Goal: Information Seeking & Learning: Check status

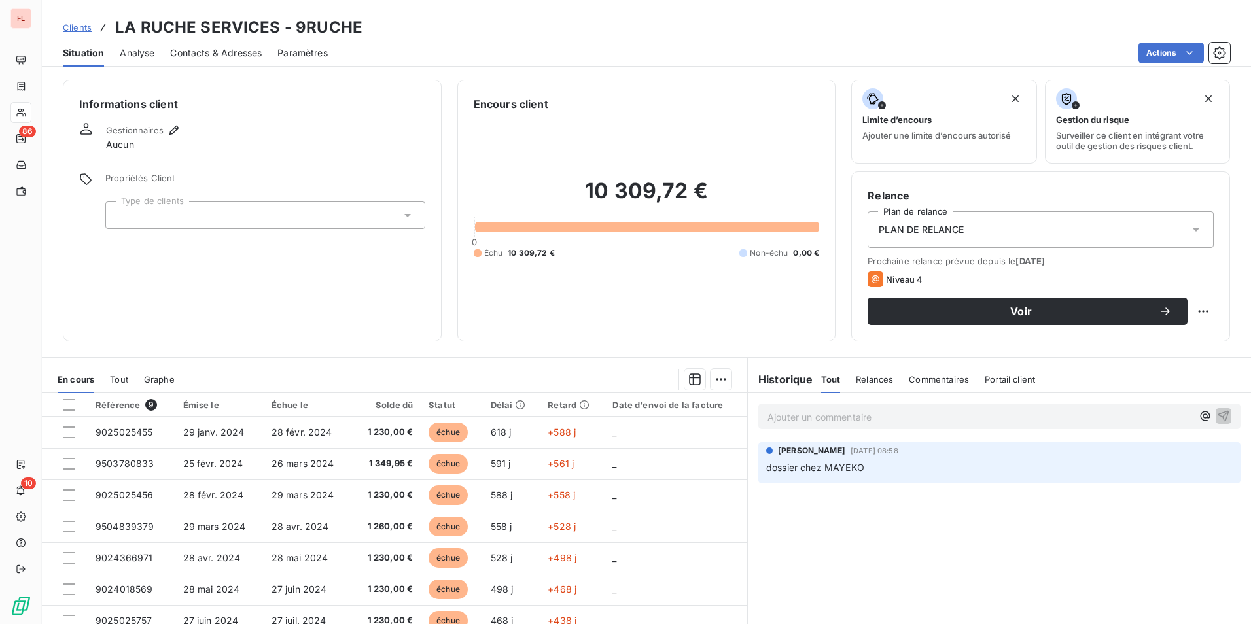
scroll to position [55, 0]
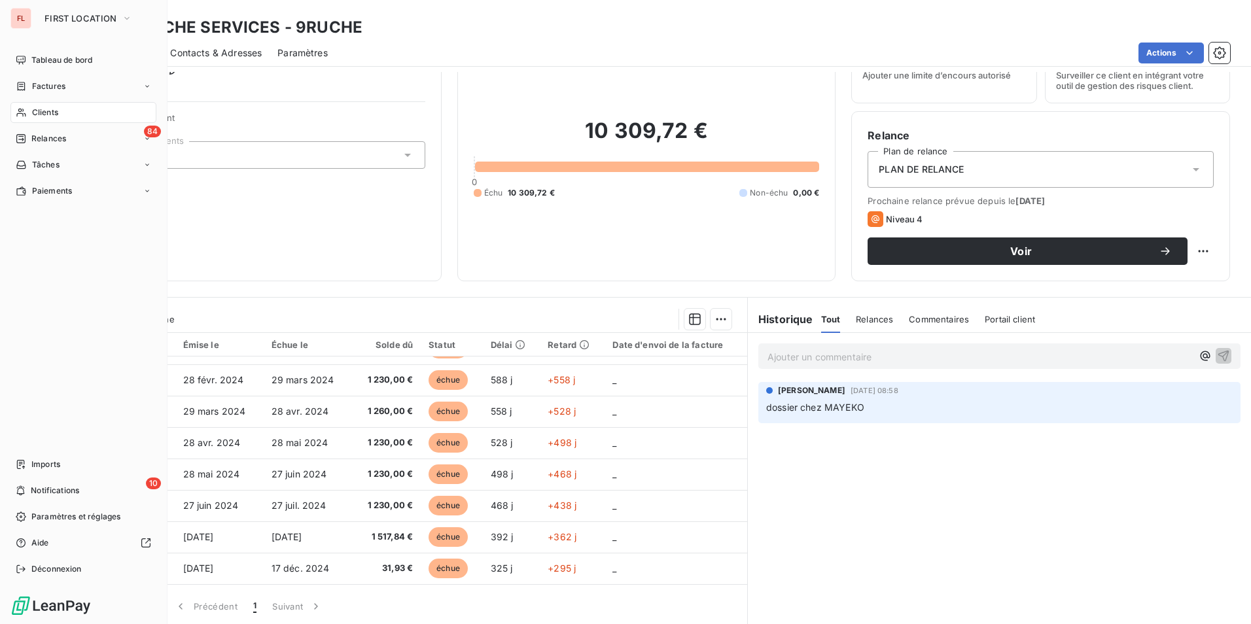
click at [46, 118] on div "Clients" at bounding box center [83, 112] width 146 height 21
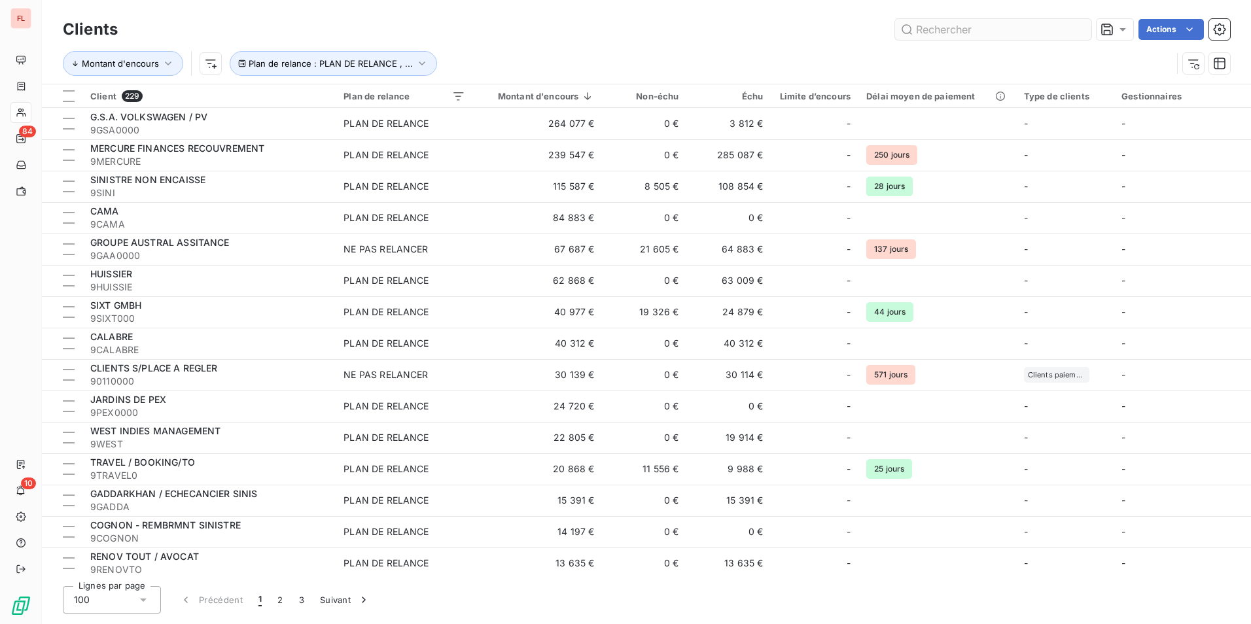
click at [987, 26] on input "text" at bounding box center [993, 29] width 196 height 21
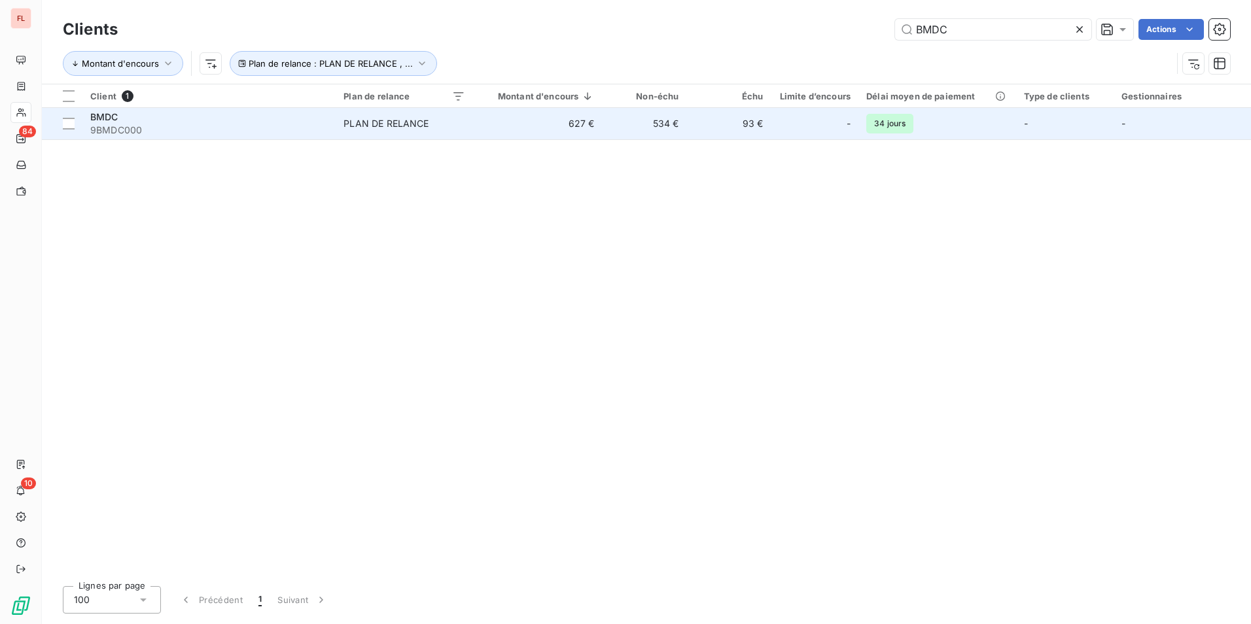
type input "BMDC"
click at [110, 115] on span "BMDC" at bounding box center [104, 116] width 28 height 11
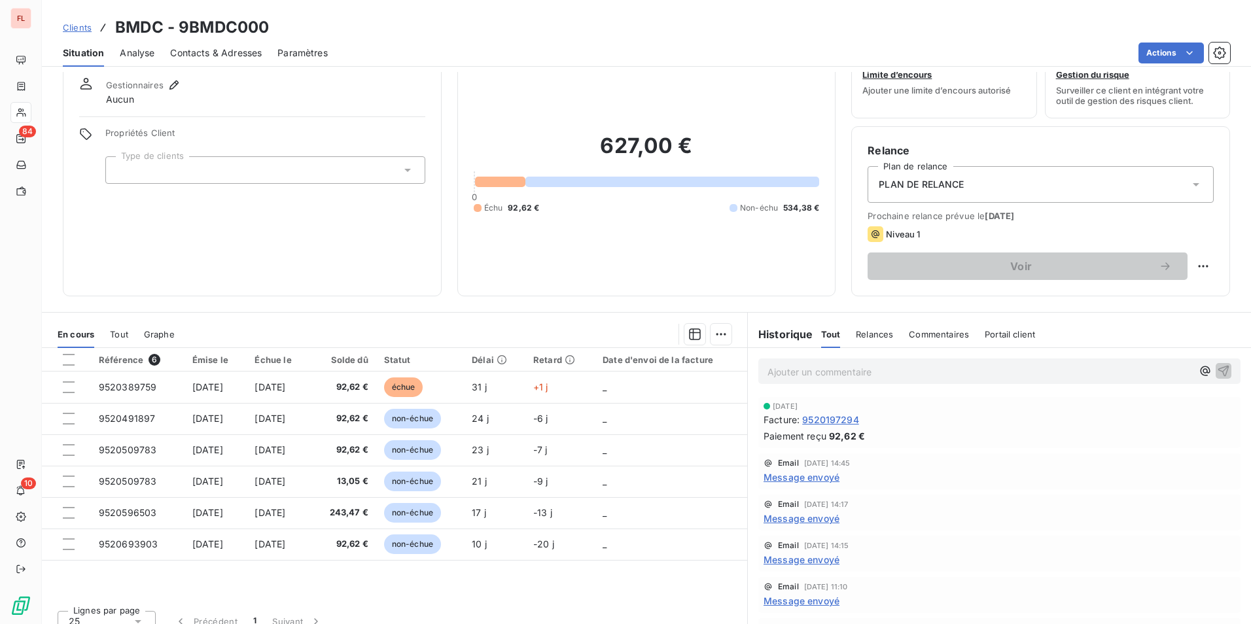
scroll to position [60, 0]
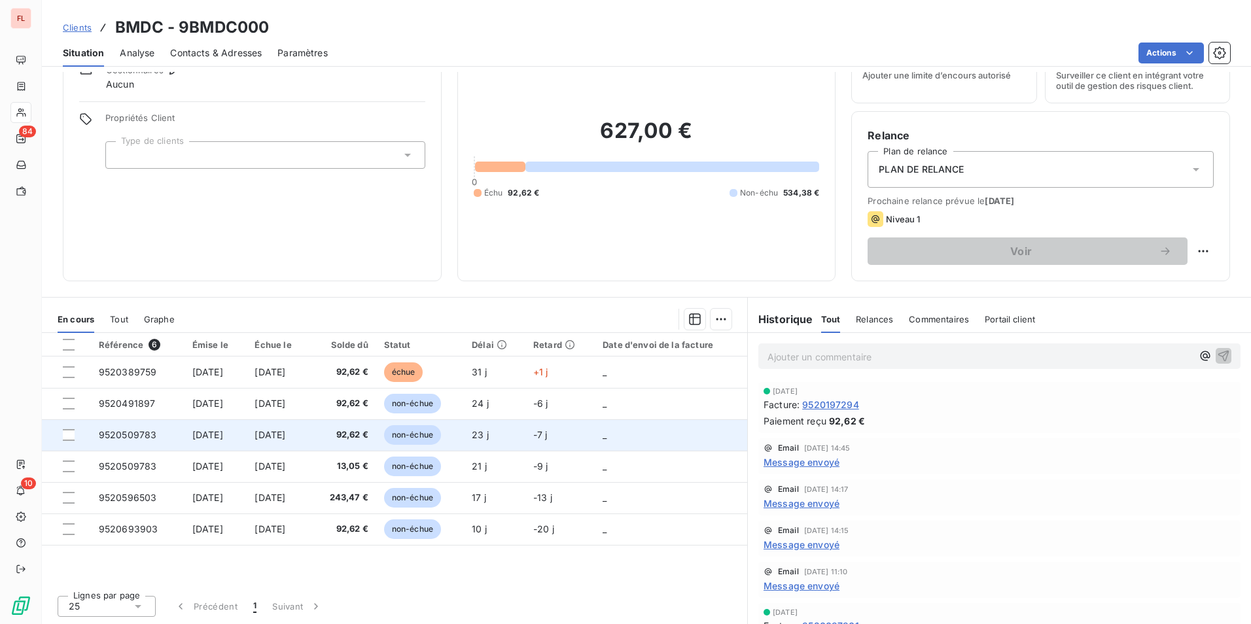
click at [133, 431] on span "9520509783" at bounding box center [128, 434] width 58 height 11
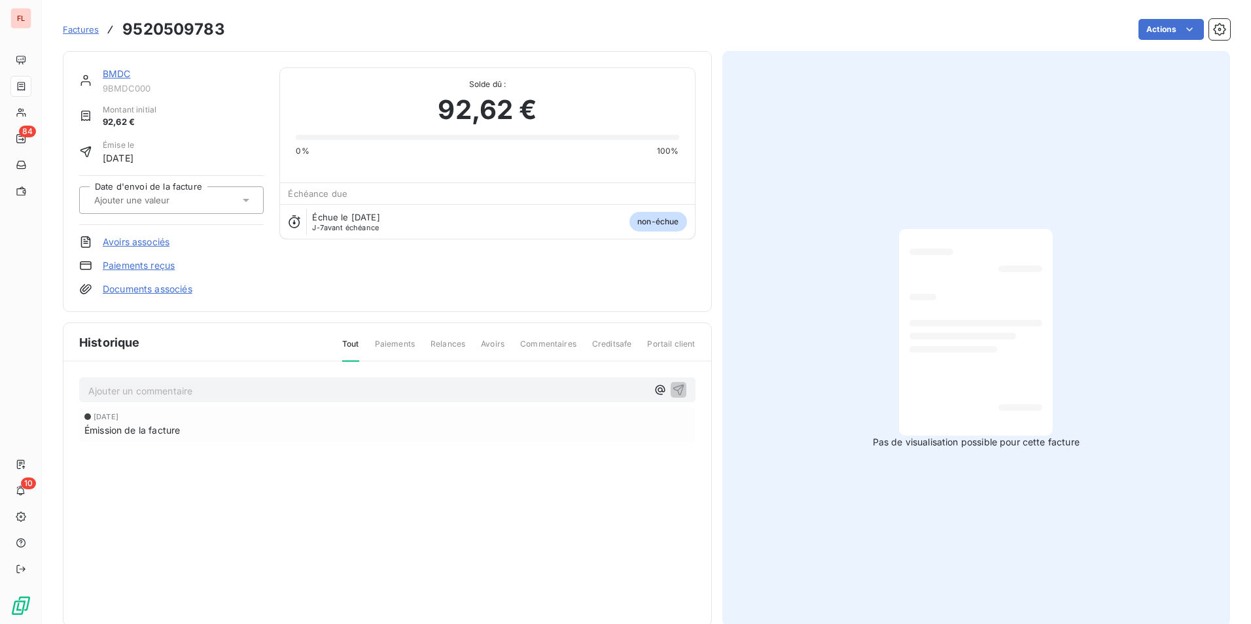
click at [126, 75] on link "BMDC" at bounding box center [117, 73] width 28 height 11
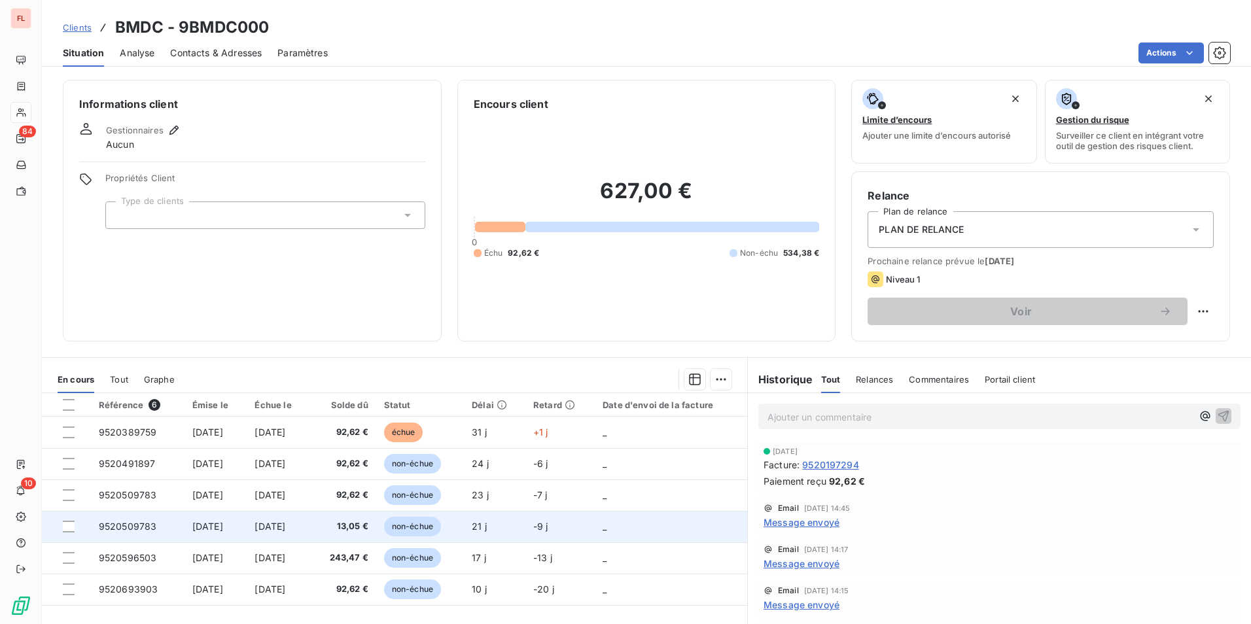
click at [220, 531] on span "[DATE]" at bounding box center [207, 526] width 31 height 11
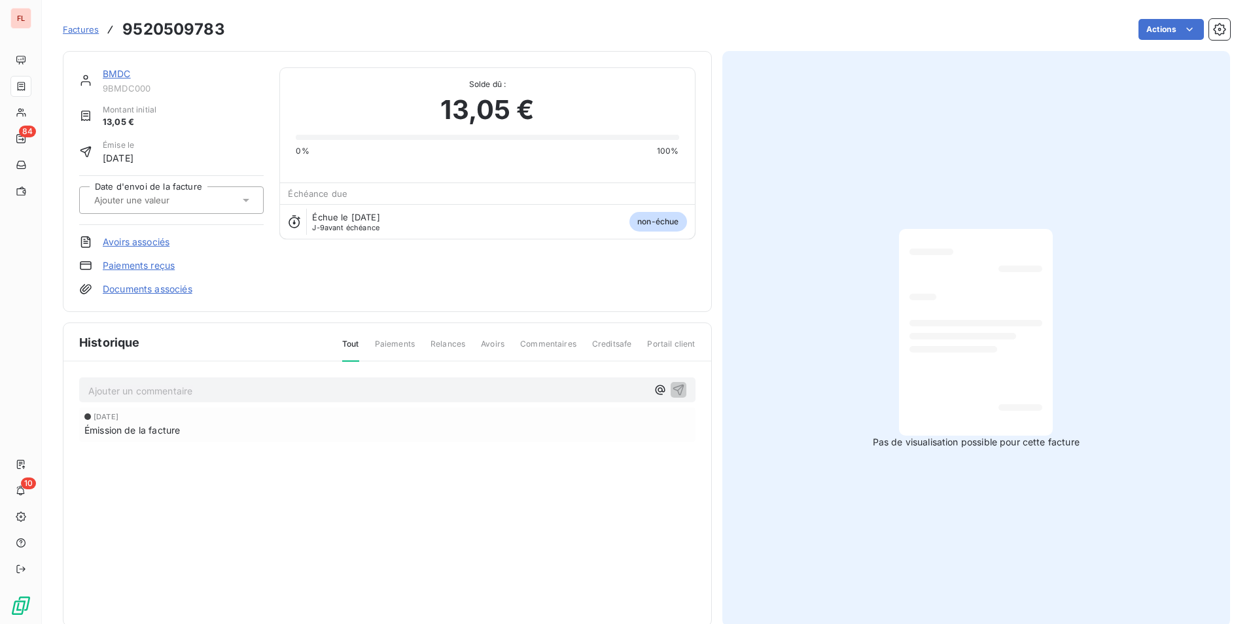
click at [115, 75] on link "BMDC" at bounding box center [117, 73] width 28 height 11
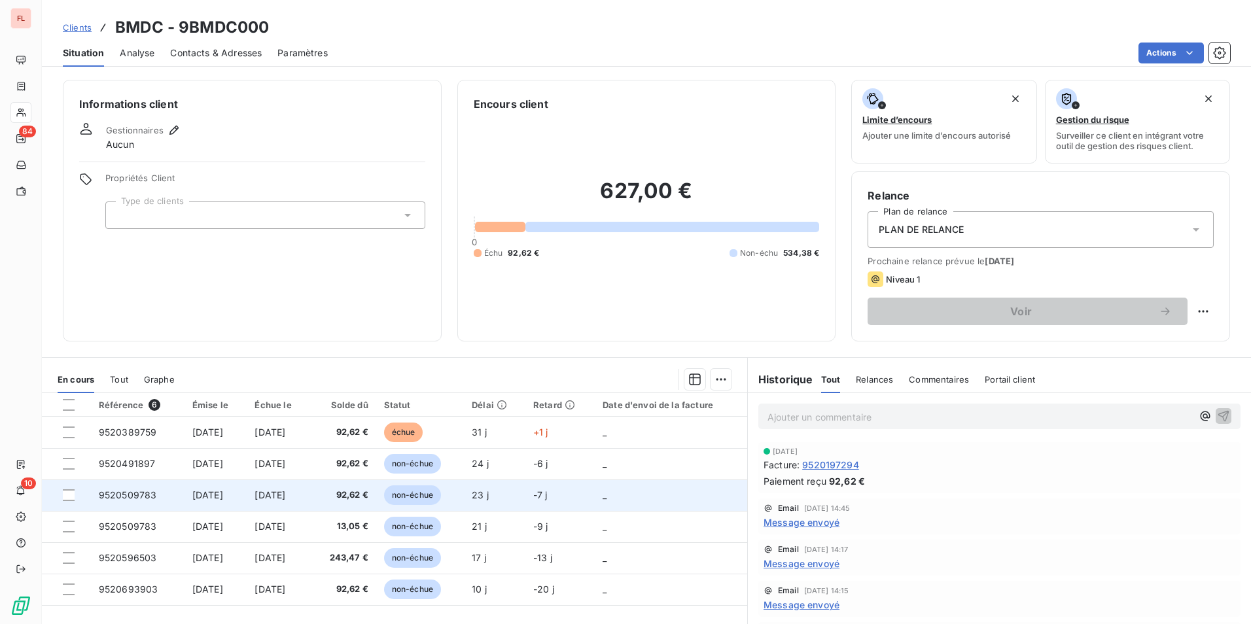
scroll to position [60, 0]
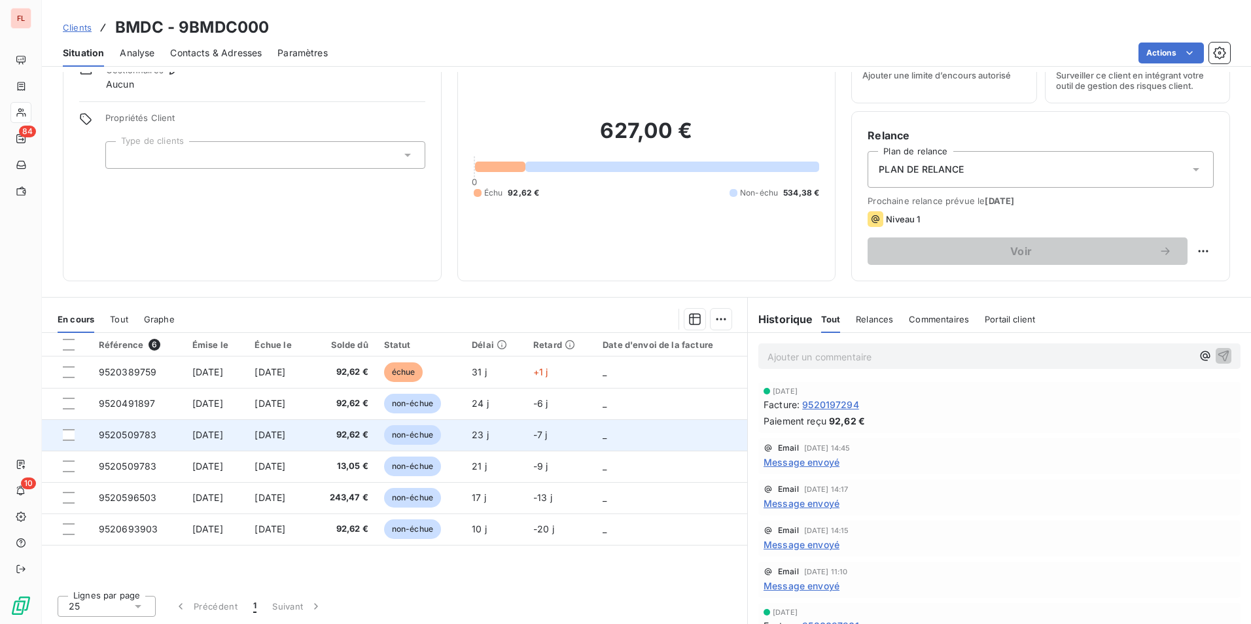
click at [143, 436] on span "9520509783" at bounding box center [128, 434] width 58 height 11
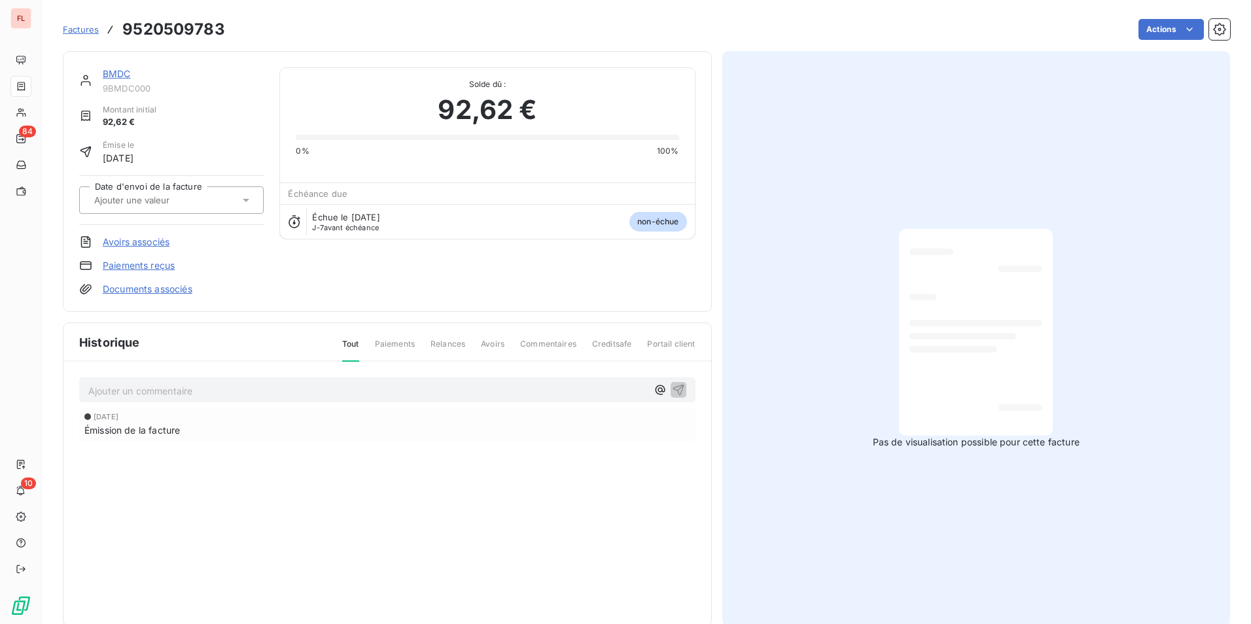
click at [120, 72] on link "BMDC" at bounding box center [117, 73] width 28 height 11
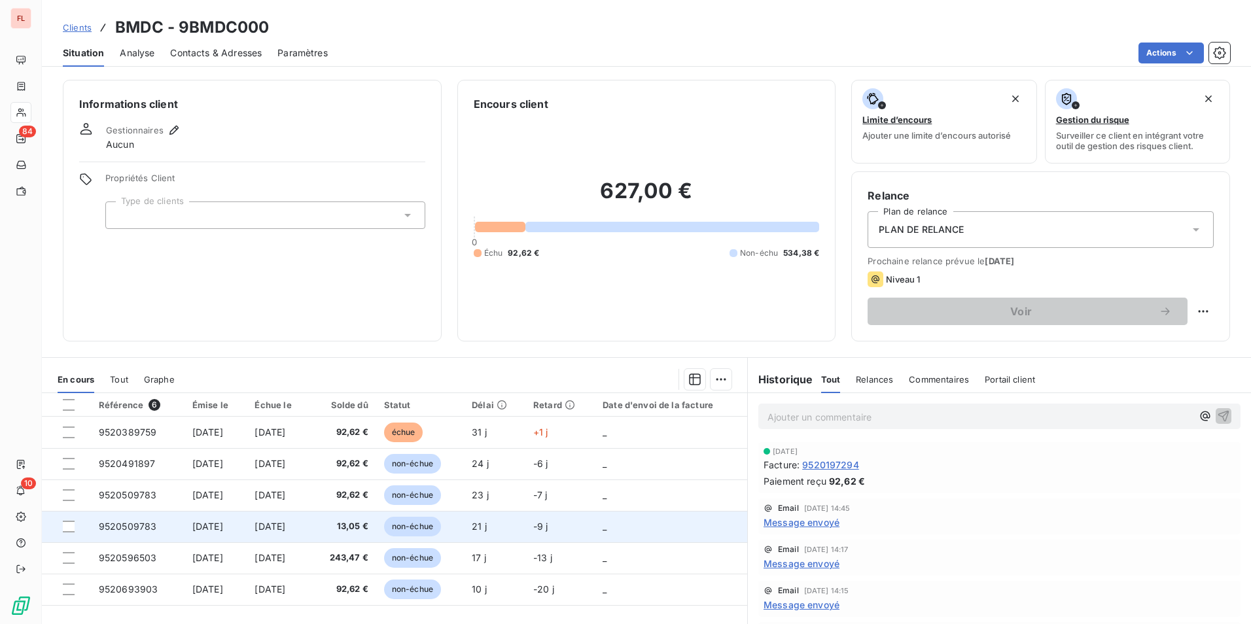
click at [285, 525] on span "[DATE]" at bounding box center [270, 526] width 31 height 11
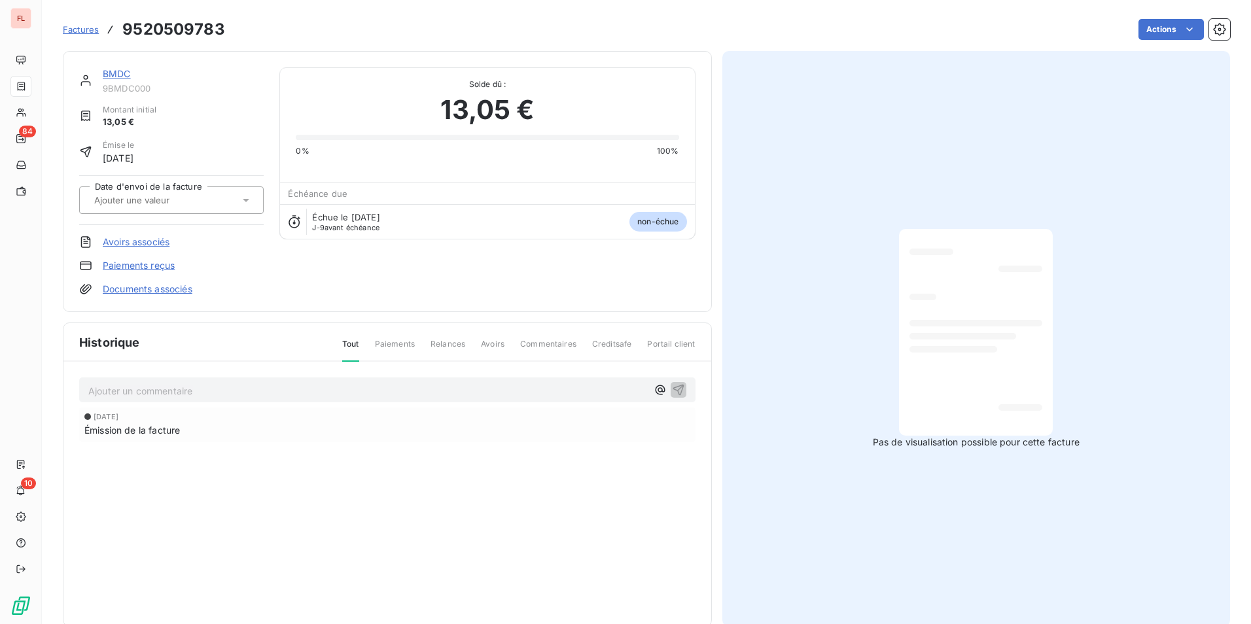
click at [118, 73] on link "BMDC" at bounding box center [117, 73] width 28 height 11
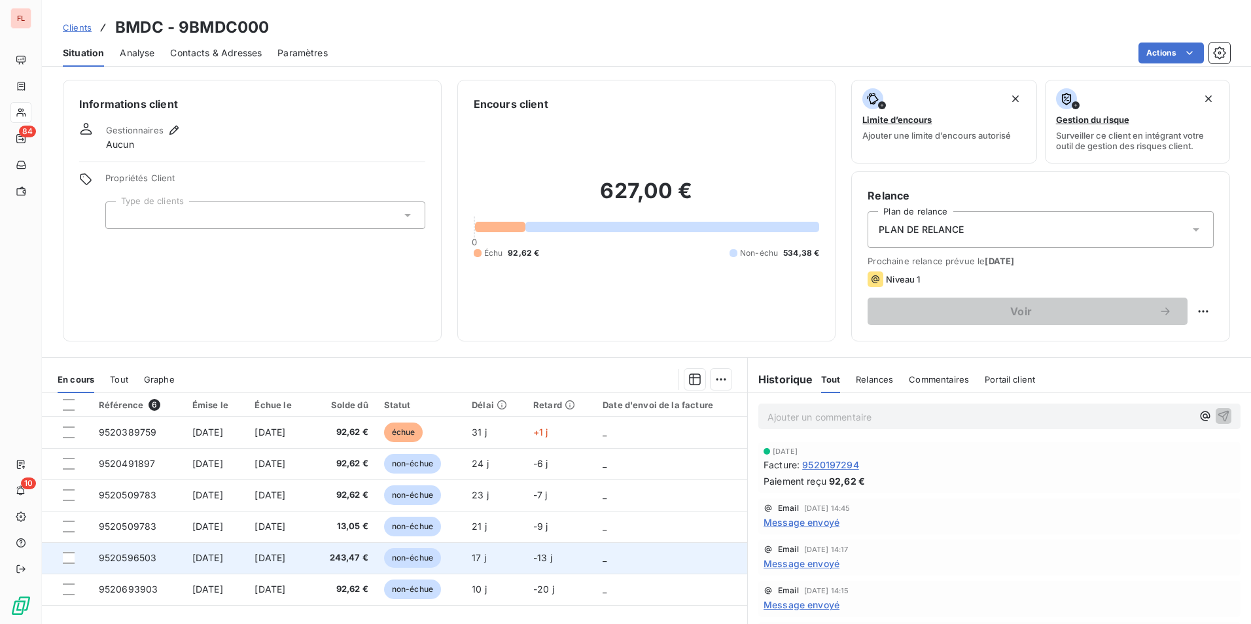
click at [198, 556] on span "[DATE]" at bounding box center [207, 557] width 31 height 11
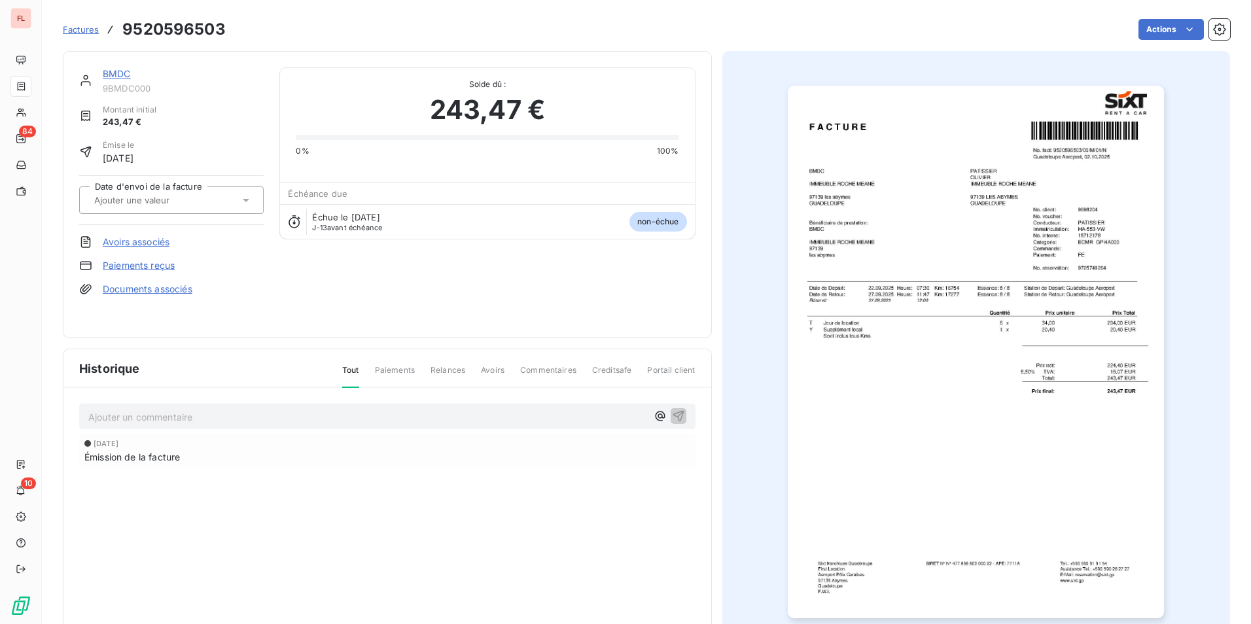
click at [79, 29] on span "Factures" at bounding box center [81, 29] width 36 height 10
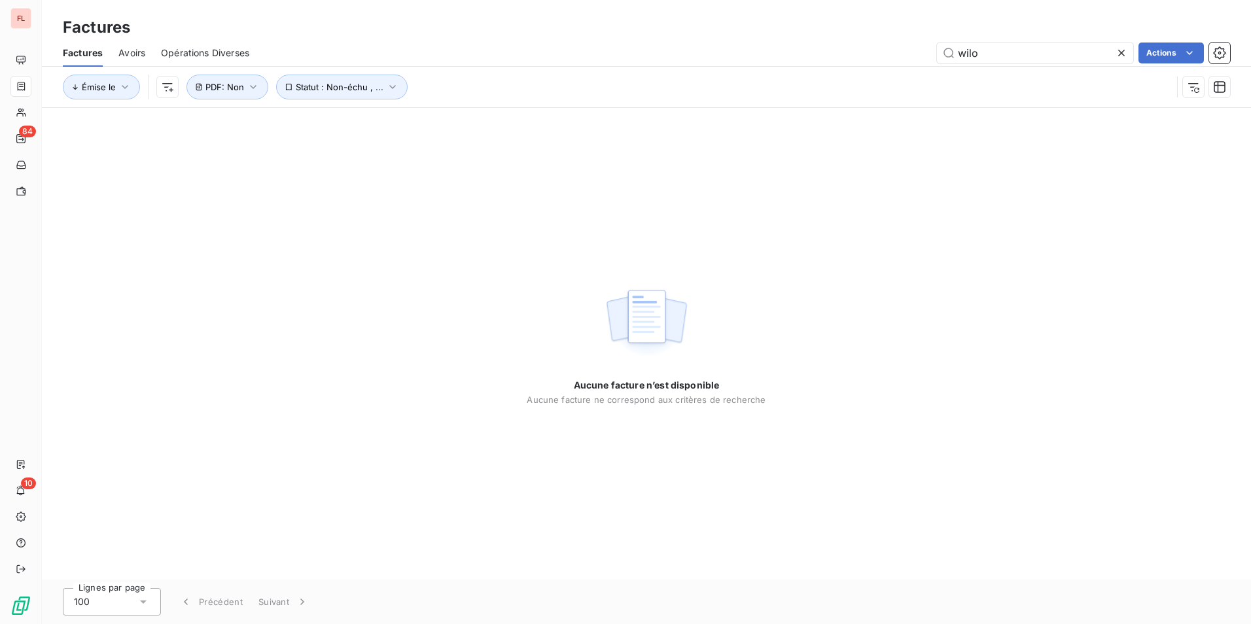
drag, startPoint x: 1036, startPoint y: 59, endPoint x: 713, endPoint y: 21, distance: 325.4
click at [724, 29] on div "Factures Factures Avoirs Opérations Diverses wilo Actions Émise le Statut : Non…" at bounding box center [646, 54] width 1209 height 108
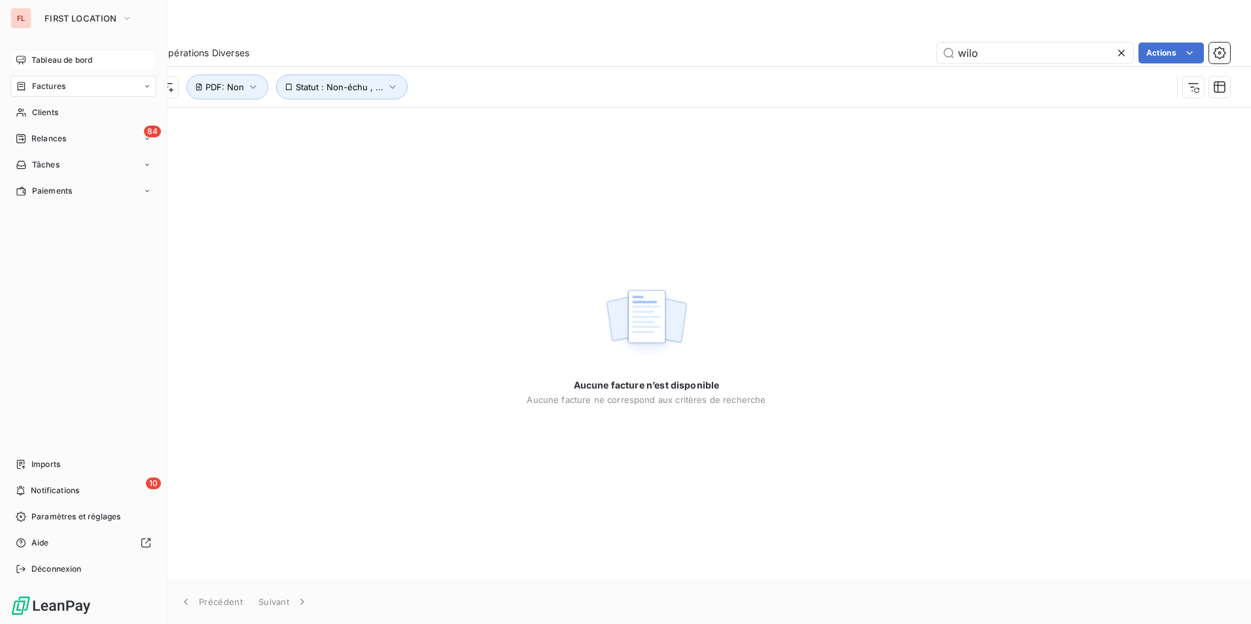
click at [45, 60] on span "Tableau de bord" at bounding box center [61, 60] width 61 height 12
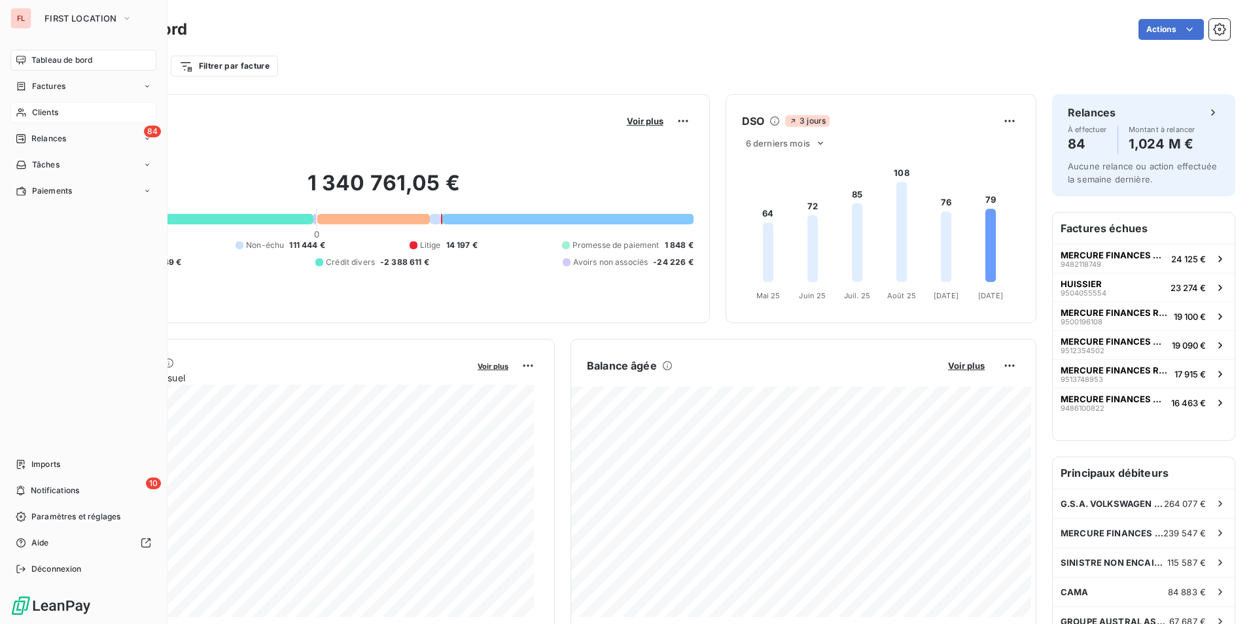
click at [47, 114] on span "Clients" at bounding box center [45, 113] width 26 height 12
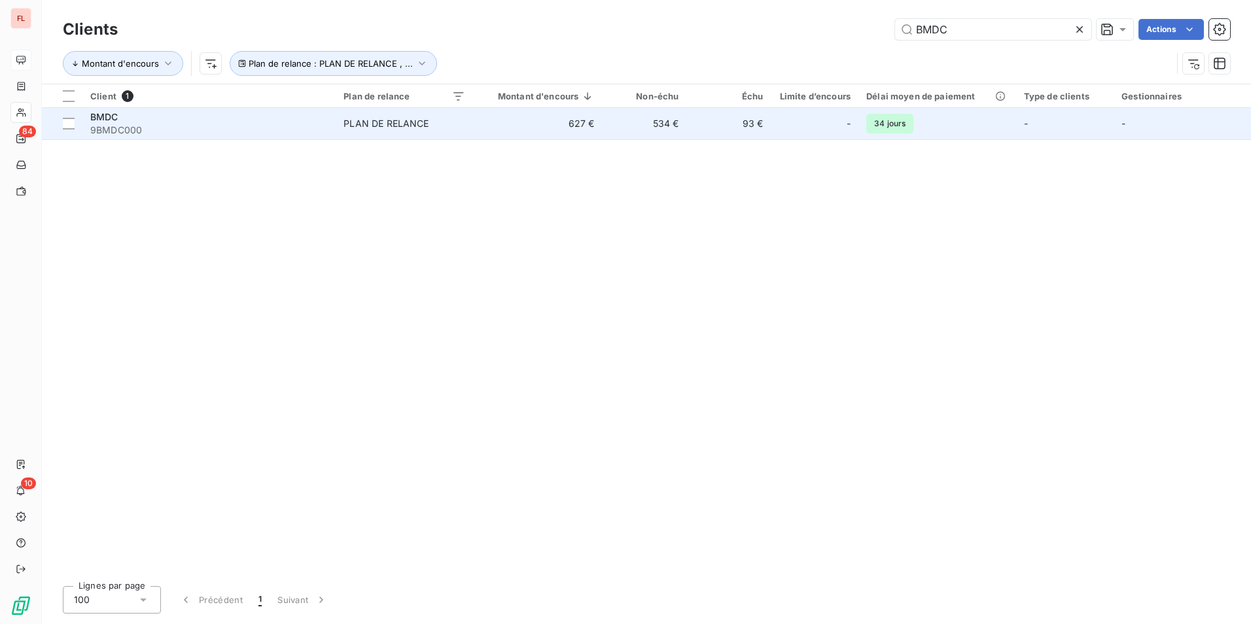
click at [389, 124] on div "PLAN DE RELANCE" at bounding box center [386, 123] width 85 height 13
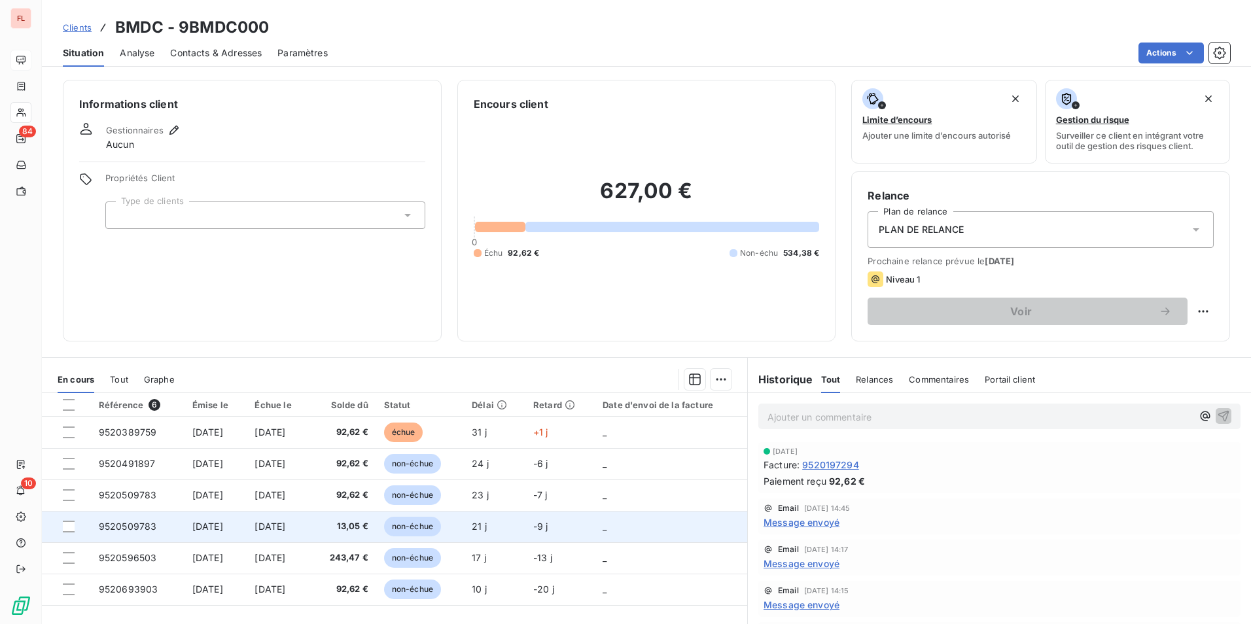
click at [213, 525] on span "[DATE]" at bounding box center [207, 526] width 31 height 11
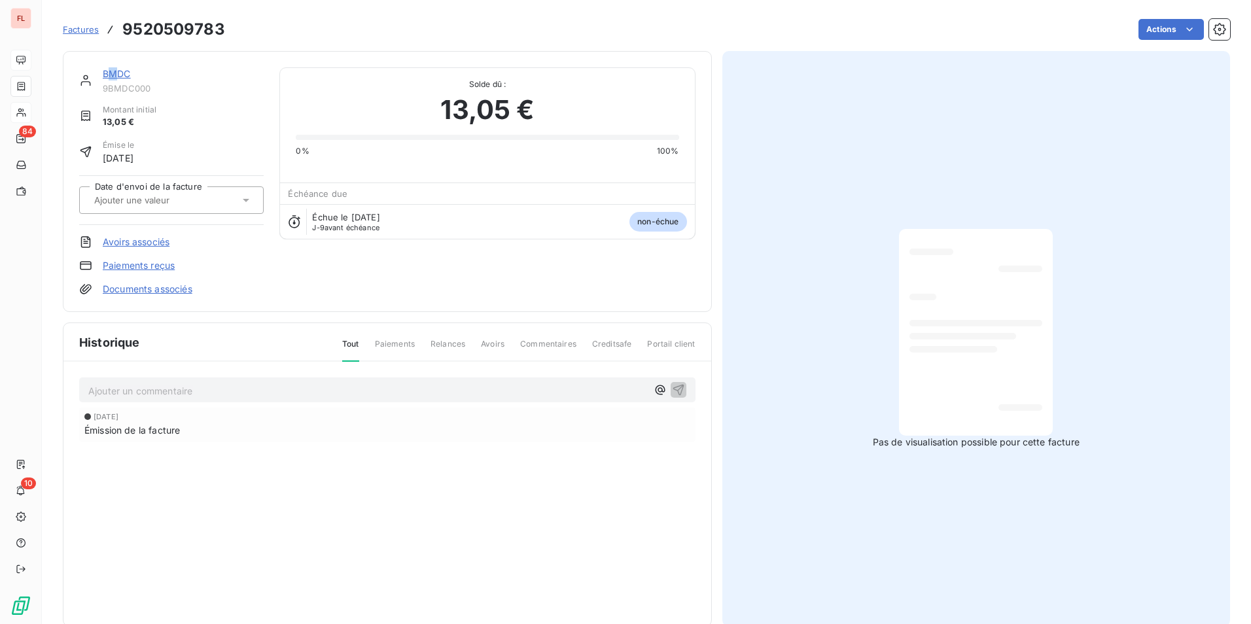
click at [114, 74] on link "BMDC" at bounding box center [117, 73] width 28 height 11
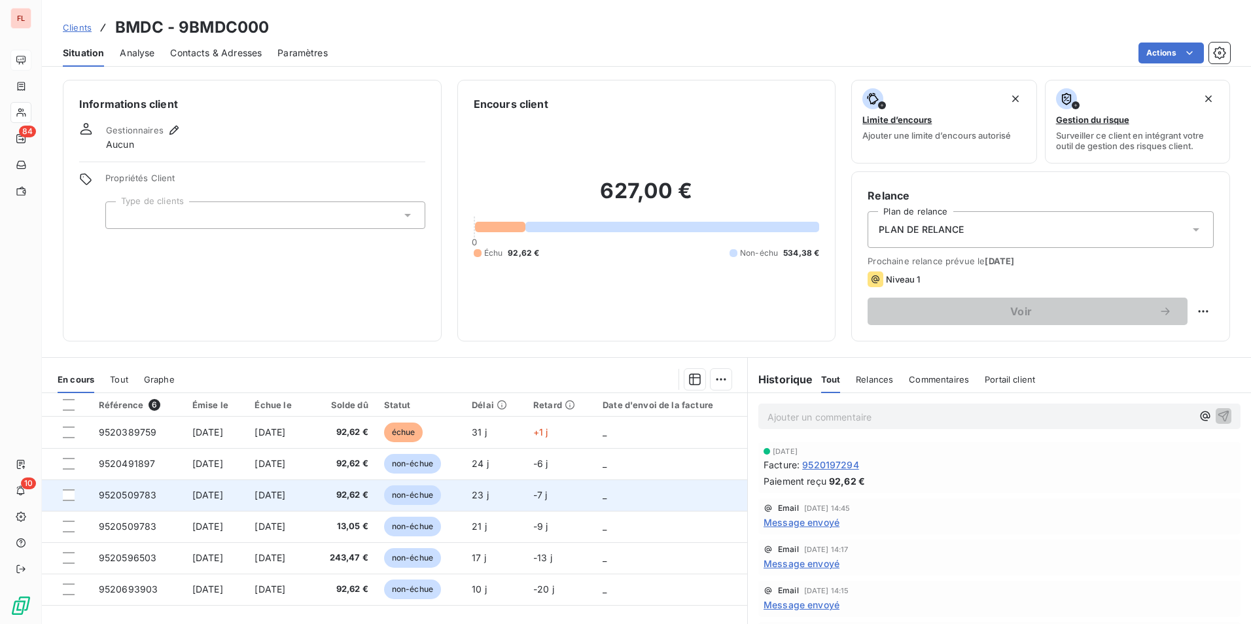
click at [209, 496] on span "[DATE]" at bounding box center [207, 494] width 31 height 11
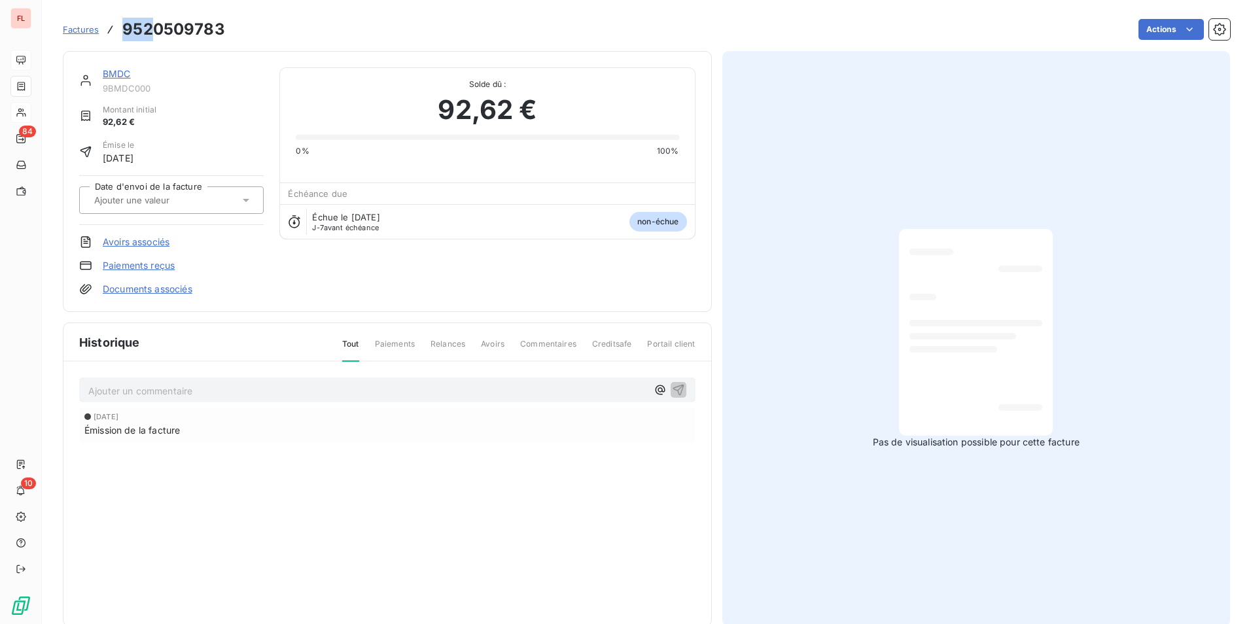
drag, startPoint x: 122, startPoint y: 29, endPoint x: 150, endPoint y: 29, distance: 28.8
click at [150, 29] on h3 "9520509783" at bounding box center [173, 30] width 103 height 24
drag, startPoint x: 150, startPoint y: 29, endPoint x: 333, endPoint y: 27, distance: 182.6
click at [333, 27] on div "Actions" at bounding box center [735, 29] width 989 height 21
drag, startPoint x: 152, startPoint y: 31, endPoint x: 189, endPoint y: 30, distance: 37.3
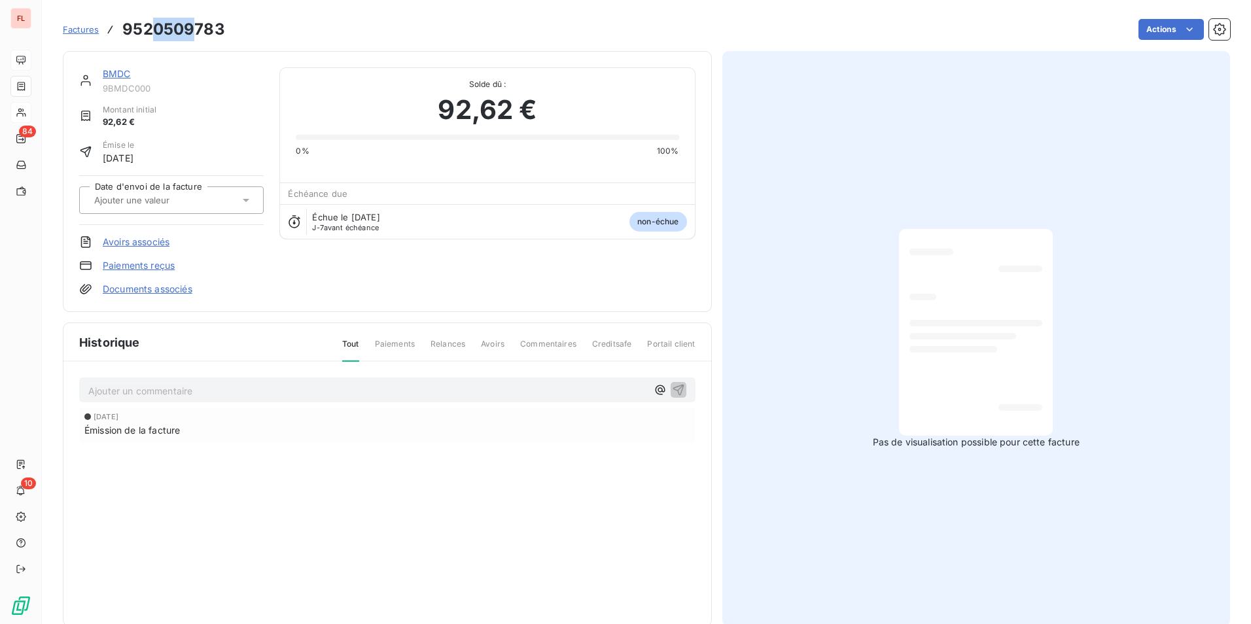
click at [189, 30] on h3 "9520509783" at bounding box center [173, 30] width 103 height 24
drag, startPoint x: 189, startPoint y: 30, endPoint x: 504, endPoint y: 22, distance: 314.8
click at [504, 22] on div "Actions" at bounding box center [735, 29] width 989 height 21
drag, startPoint x: 123, startPoint y: 29, endPoint x: 222, endPoint y: 26, distance: 98.8
click at [222, 26] on h3 "9520509783" at bounding box center [173, 30] width 103 height 24
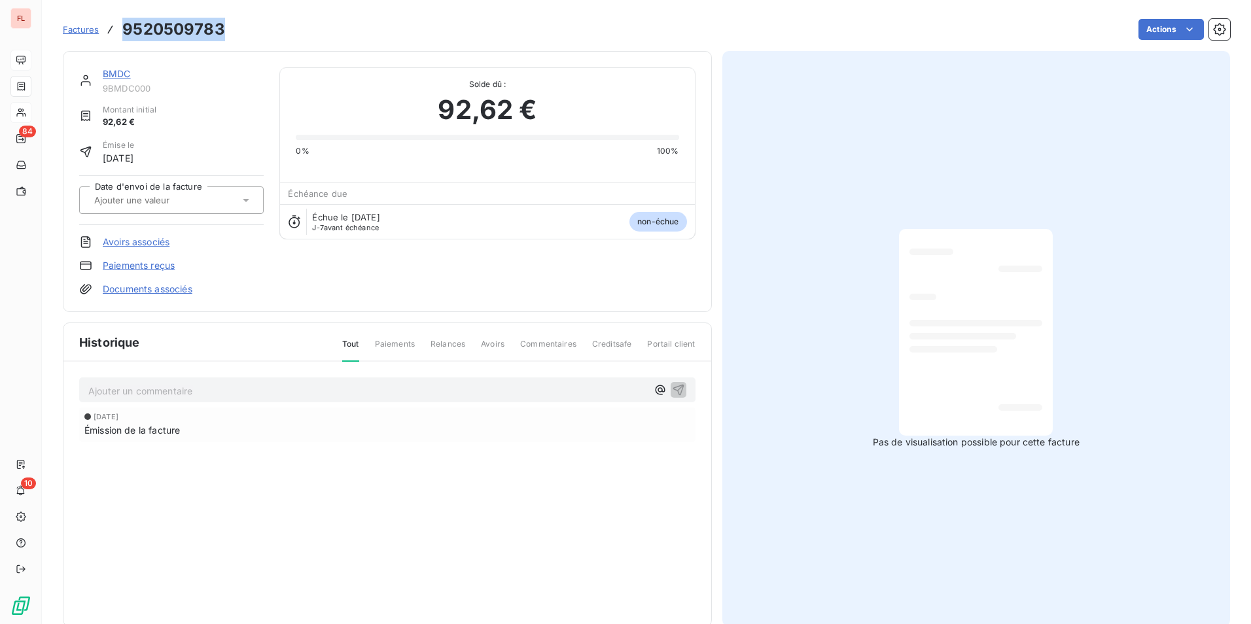
drag, startPoint x: 222, startPoint y: 26, endPoint x: 133, endPoint y: 33, distance: 89.2
click at [133, 33] on h3 "9520509783" at bounding box center [173, 30] width 103 height 24
drag, startPoint x: 152, startPoint y: 29, endPoint x: 222, endPoint y: 26, distance: 70.1
click at [222, 26] on h3 "9520509783" at bounding box center [173, 30] width 103 height 24
click at [109, 74] on link "BMDC" at bounding box center [117, 73] width 28 height 11
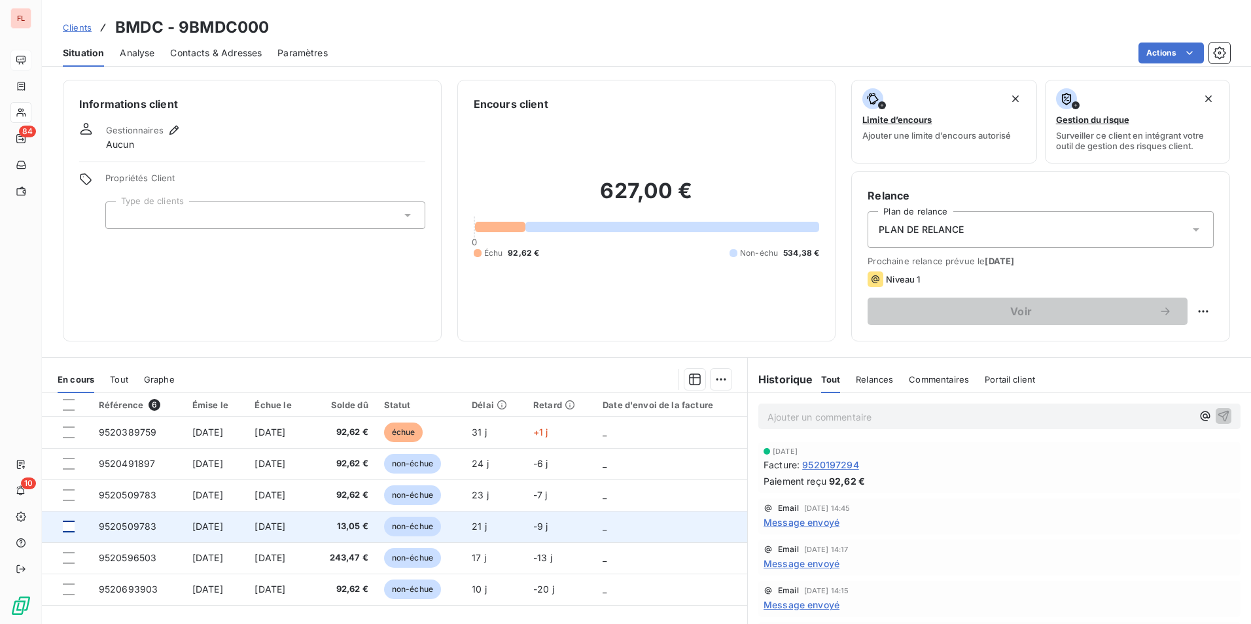
click at [68, 529] on div at bounding box center [69, 527] width 12 height 12
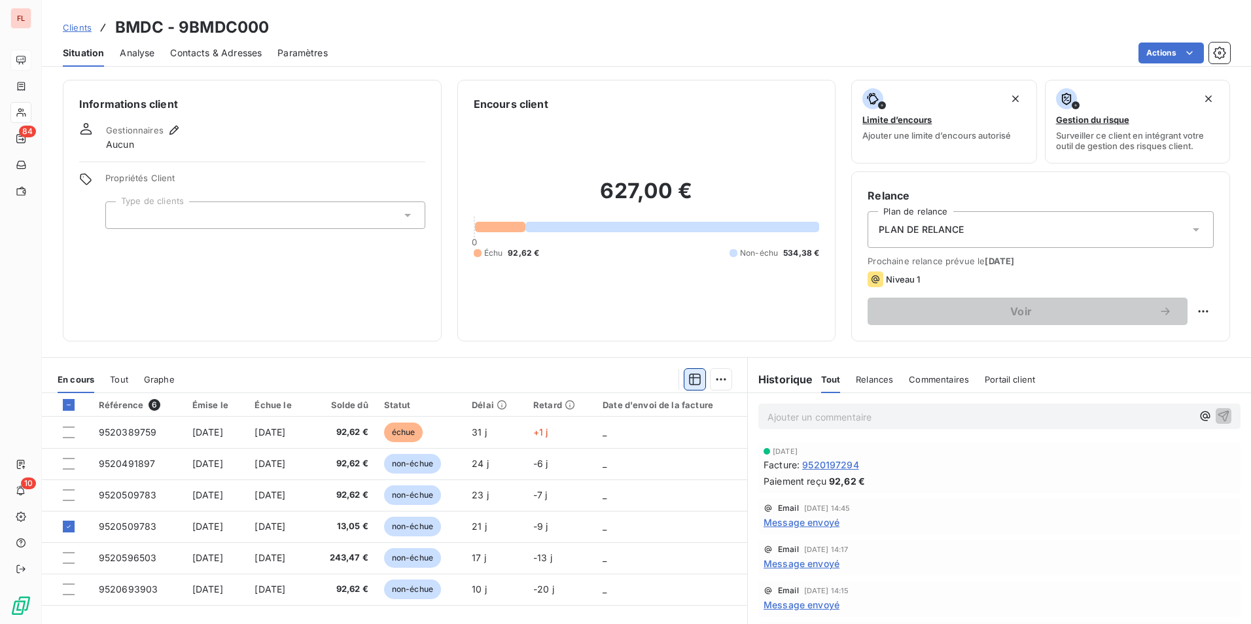
click at [688, 385] on icon "button" at bounding box center [694, 379] width 13 height 13
click at [713, 385] on html "FL 84 10 Clients BMDC - 9BMDC000 Situation Analyse Contacts & Adresses Paramètr…" at bounding box center [625, 312] width 1251 height 624
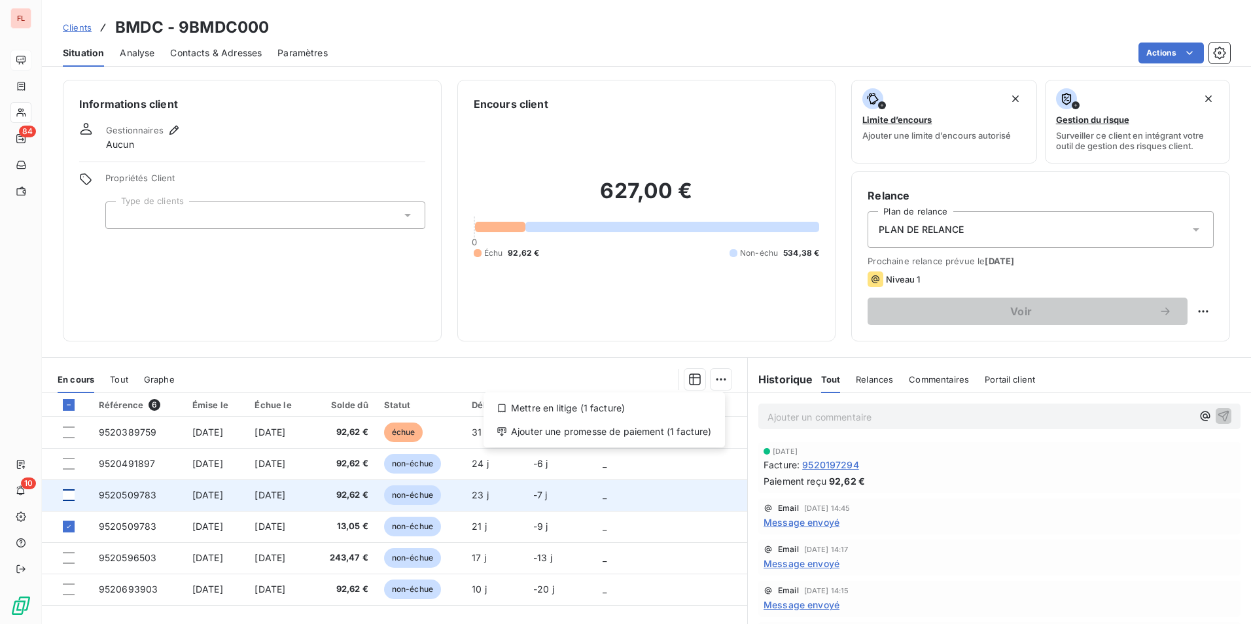
click at [71, 497] on html "FL 84 10 Clients BMDC - 9BMDC000 Situation Analyse Contacts & Adresses Paramètr…" at bounding box center [625, 312] width 1251 height 624
click at [71, 497] on div at bounding box center [69, 495] width 12 height 12
click at [71, 497] on icon at bounding box center [69, 495] width 8 height 8
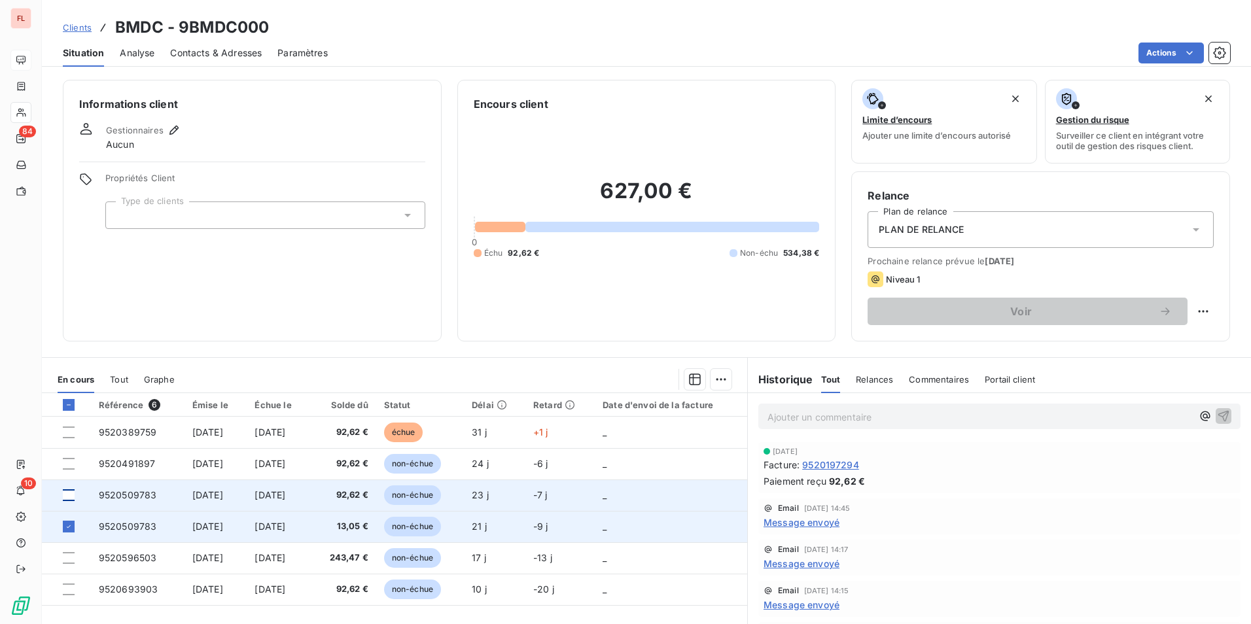
click at [70, 519] on td at bounding box center [66, 526] width 49 height 31
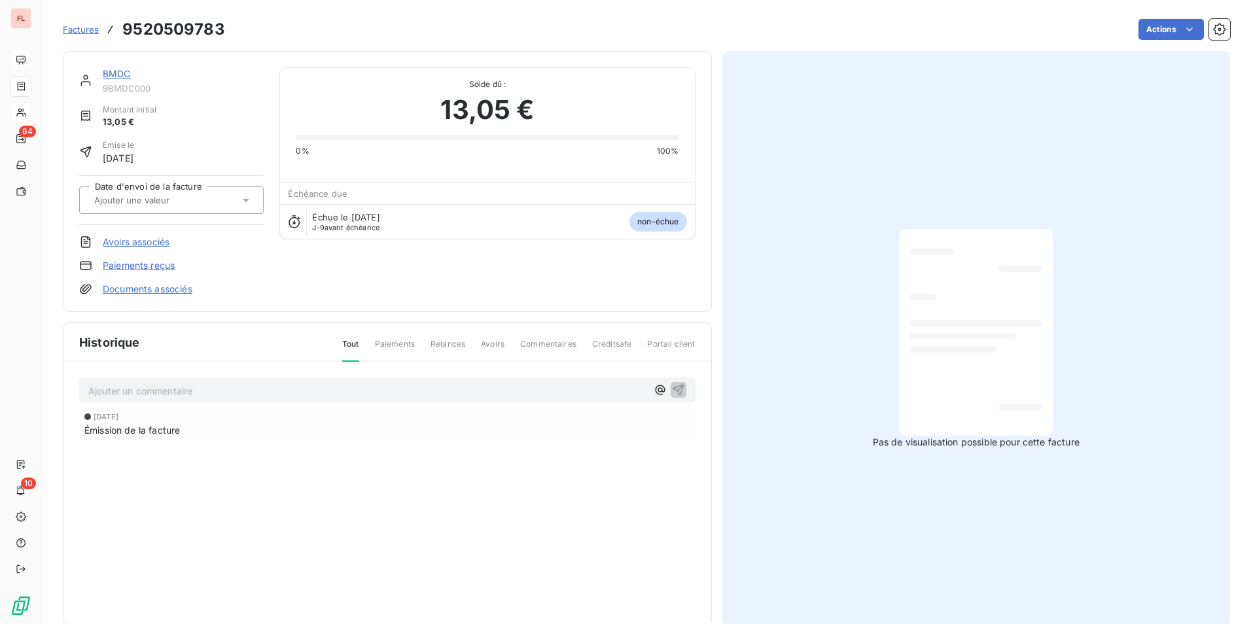
click at [85, 31] on span "Factures" at bounding box center [81, 29] width 36 height 10
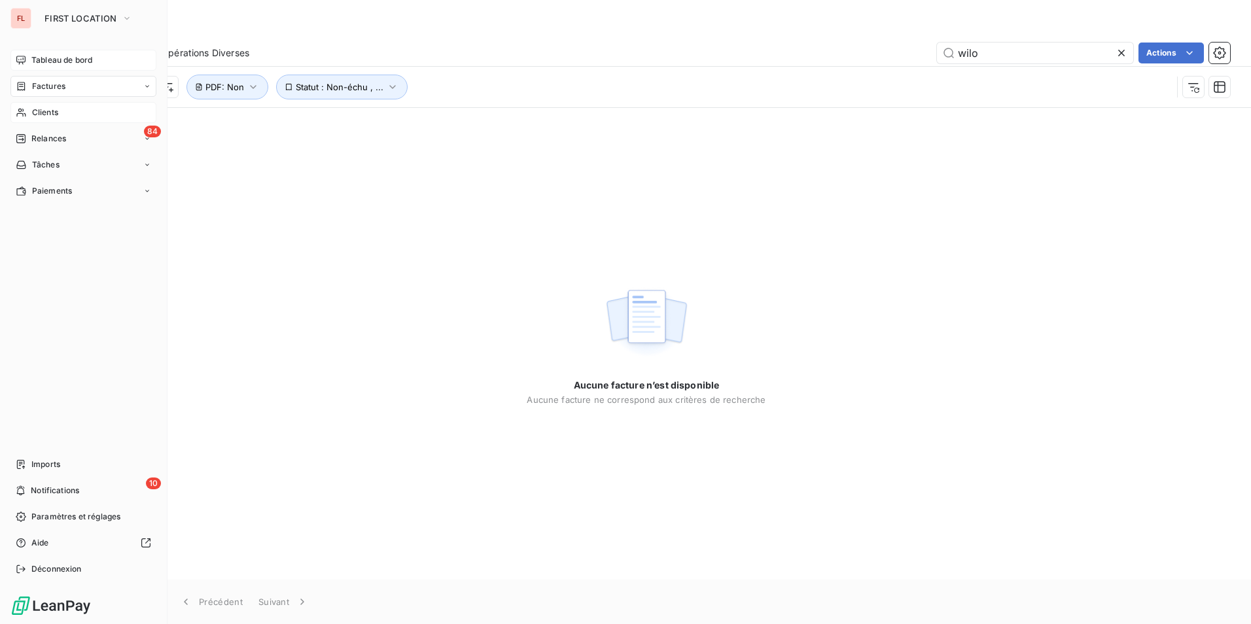
click at [54, 55] on span "Tableau de bord" at bounding box center [61, 60] width 61 height 12
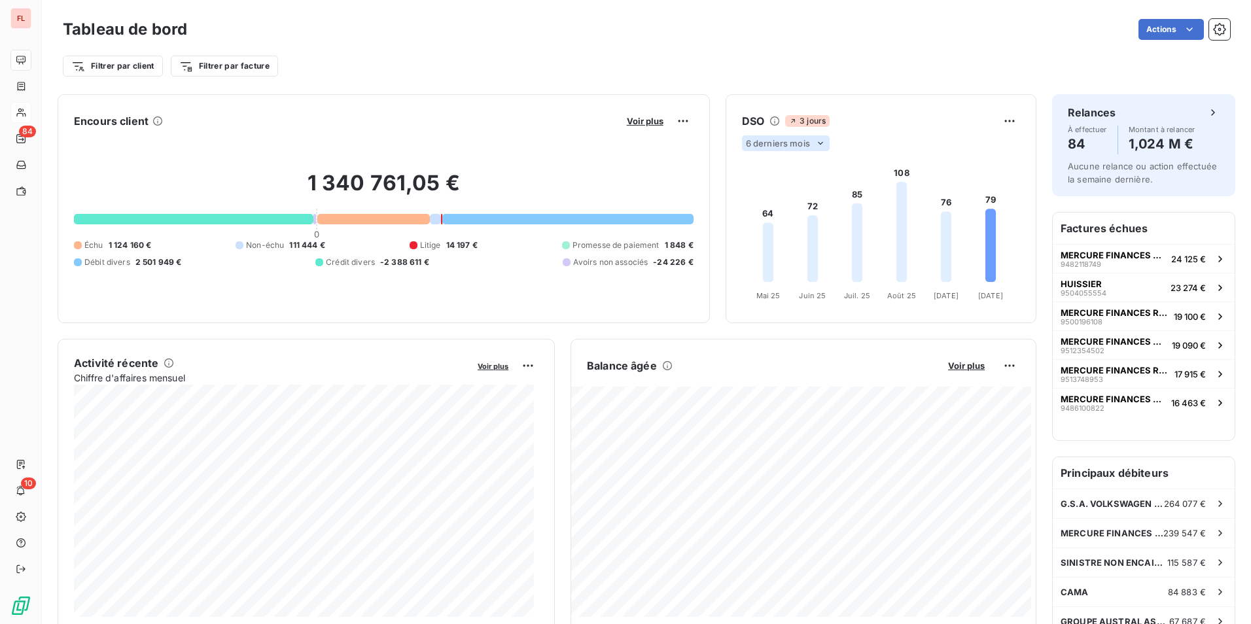
click at [791, 139] on span "6 derniers mois" at bounding box center [778, 143] width 64 height 10
click at [753, 190] on div at bounding box center [758, 194] width 13 height 13
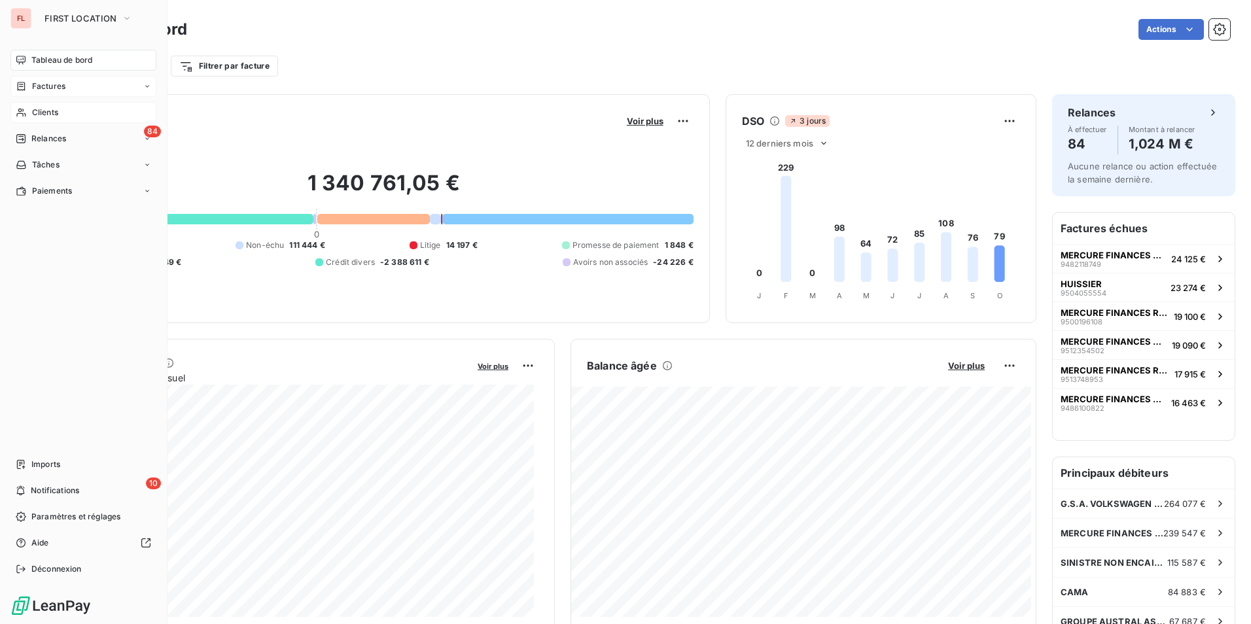
click at [55, 84] on span "Factures" at bounding box center [48, 86] width 33 height 12
